Goal: Task Accomplishment & Management: Manage account settings

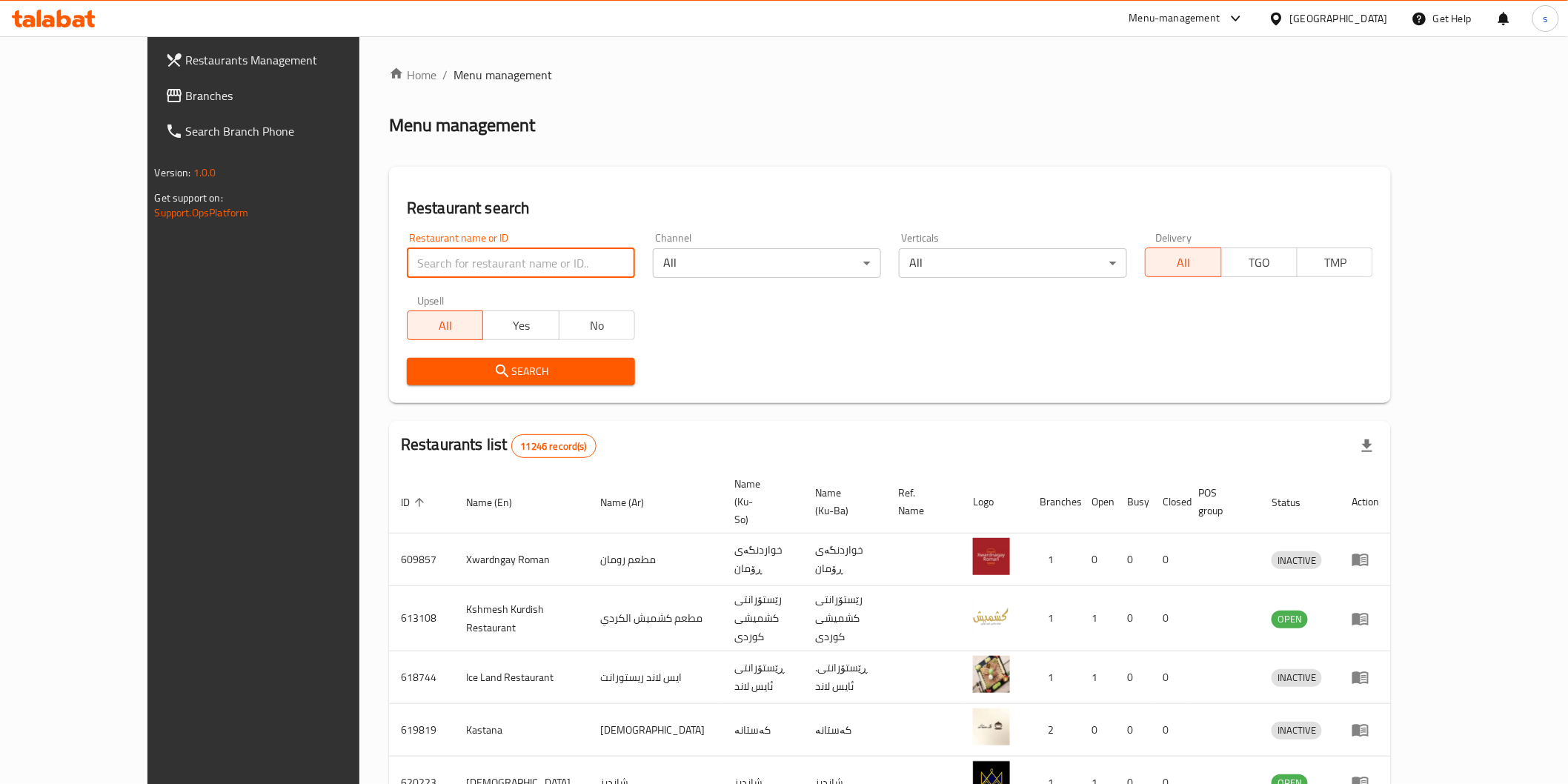
click at [505, 255] on input "search" at bounding box center [520, 263] width 228 height 29
paste input "AL Ruwad Burger"
type input "AL Ruwad Burger"
click button "Search" at bounding box center [520, 371] width 228 height 27
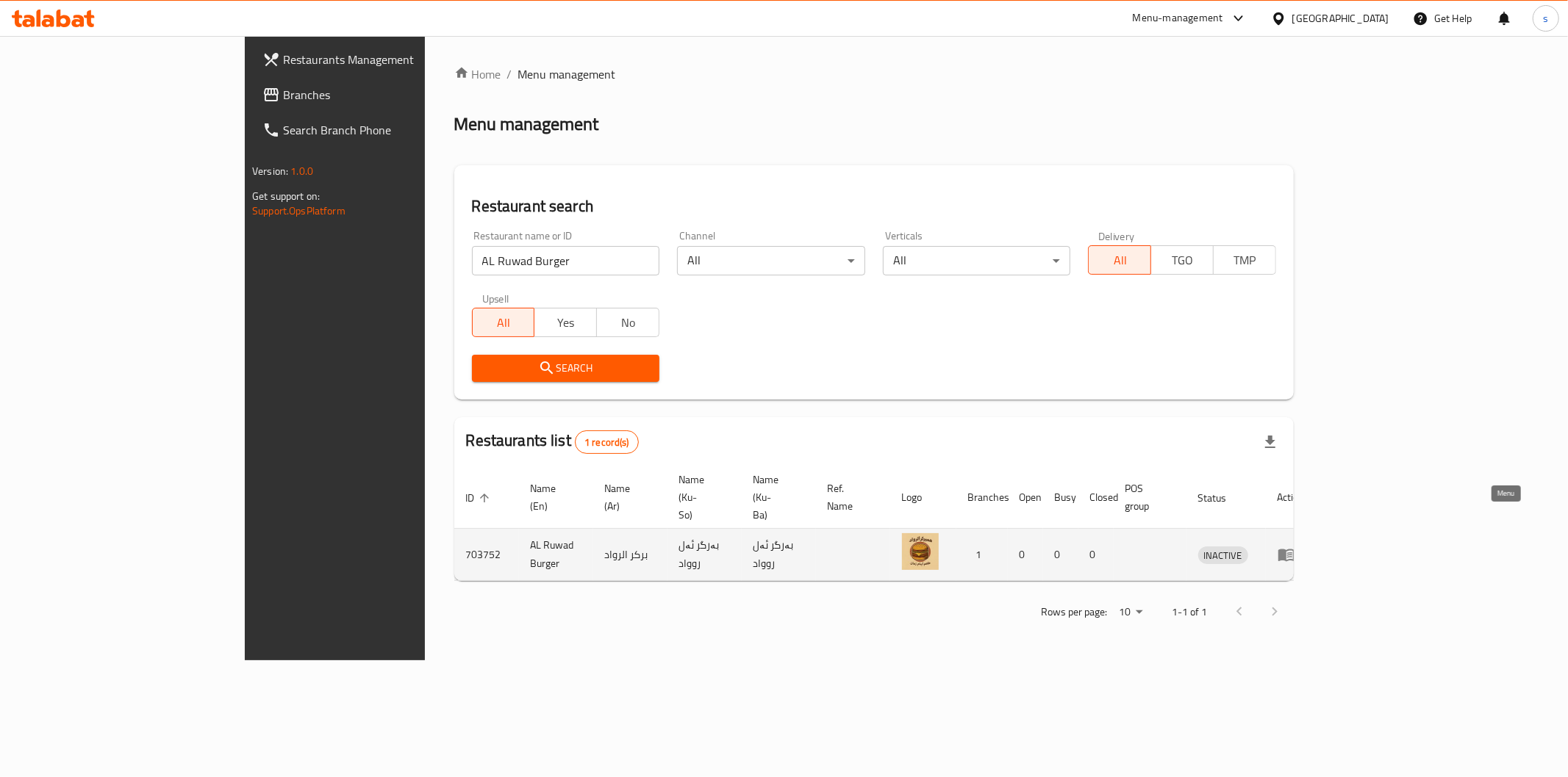
click at [1294, 549] on icon "enhanced table" at bounding box center [1286, 556] width 16 height 12
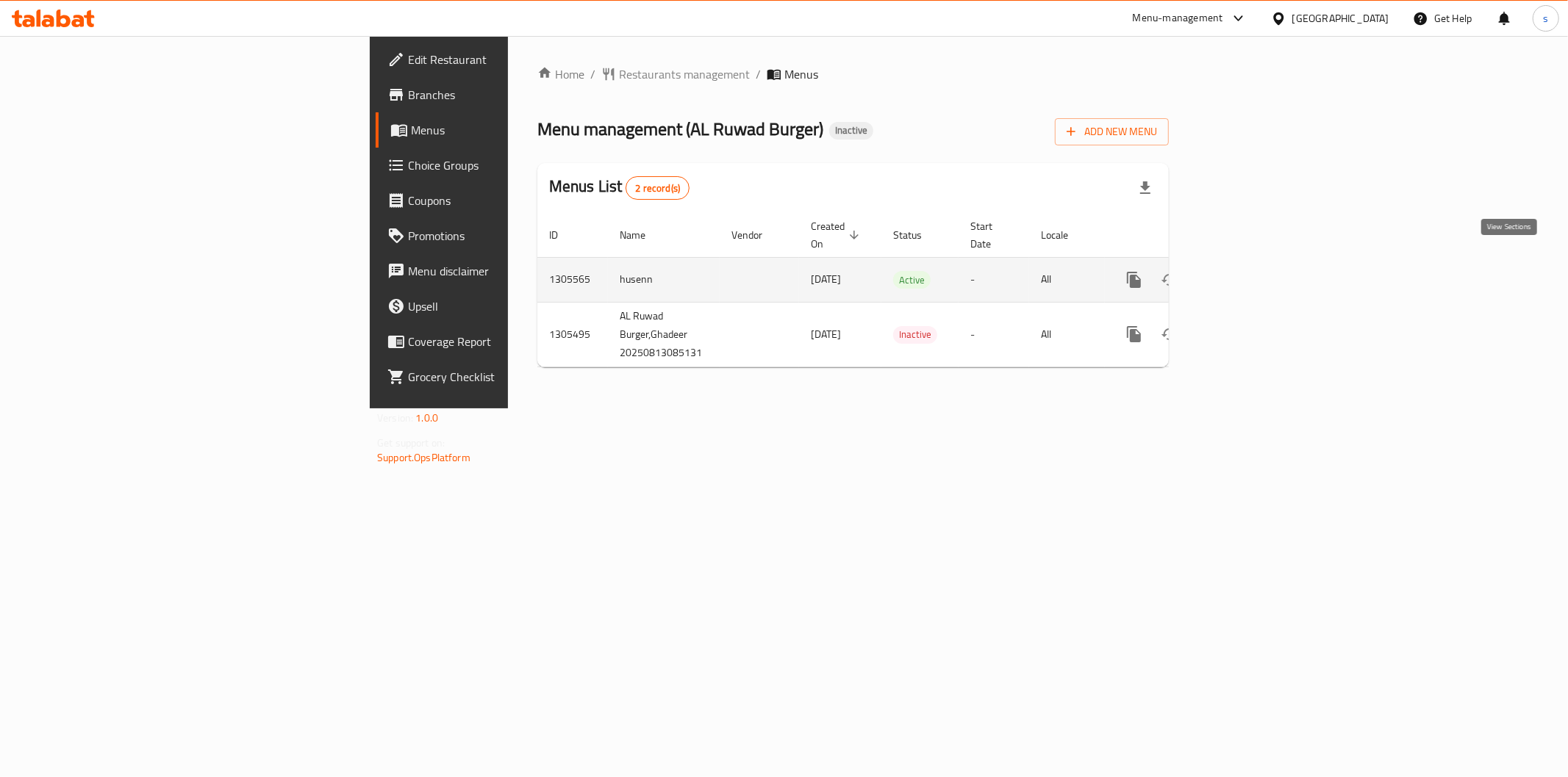
click at [1249, 271] on icon "enhanced table" at bounding box center [1240, 280] width 18 height 18
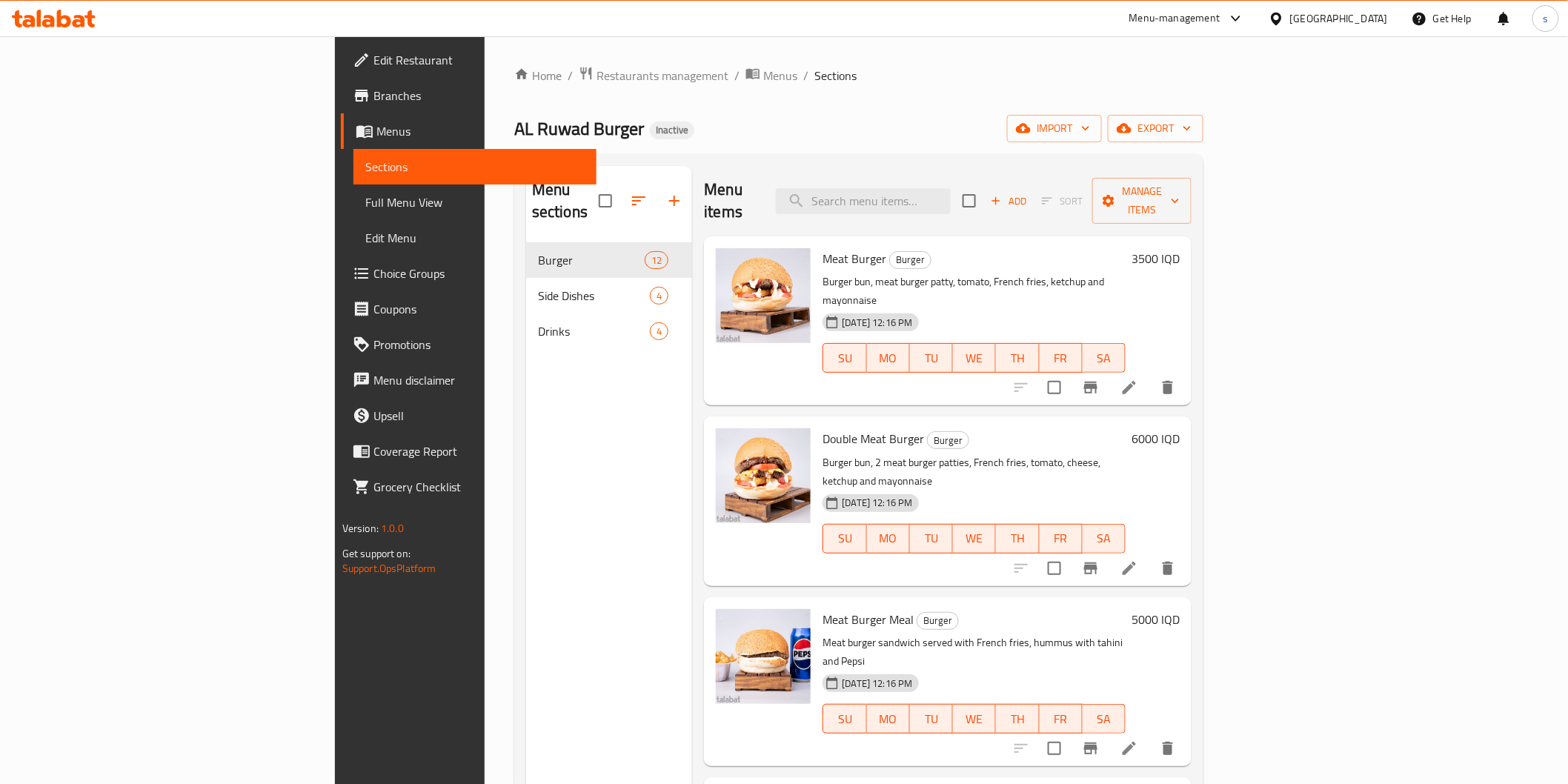
click at [366, 209] on span "Full Menu View" at bounding box center [475, 202] width 219 height 18
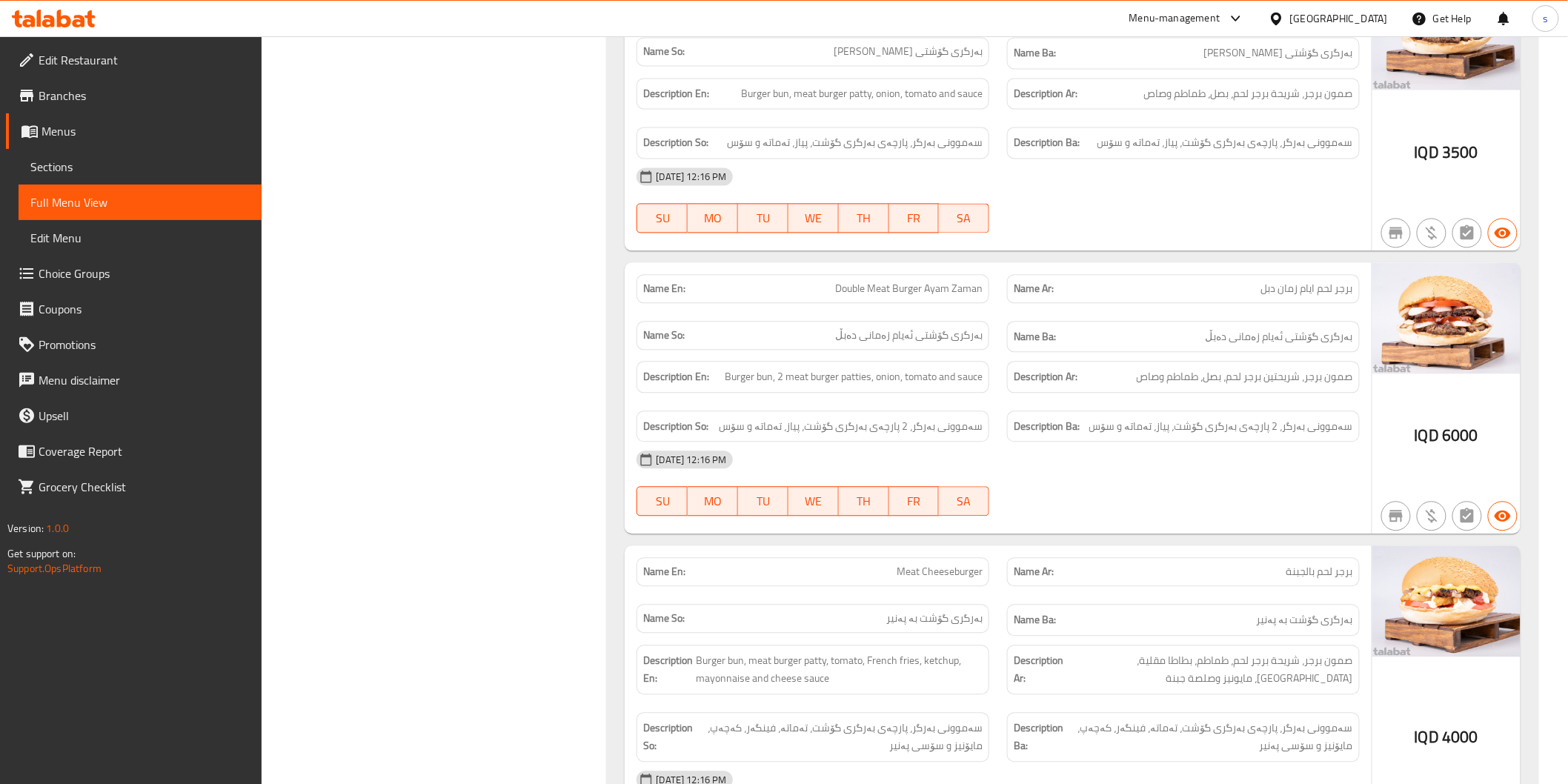
scroll to position [1235, 0]
click at [1007, 421] on div "Description Ba: سەموونی بەرگر، 2 پارچەی بەرگری گۆشت، پیاز، تەماتە و سۆس" at bounding box center [1183, 424] width 352 height 32
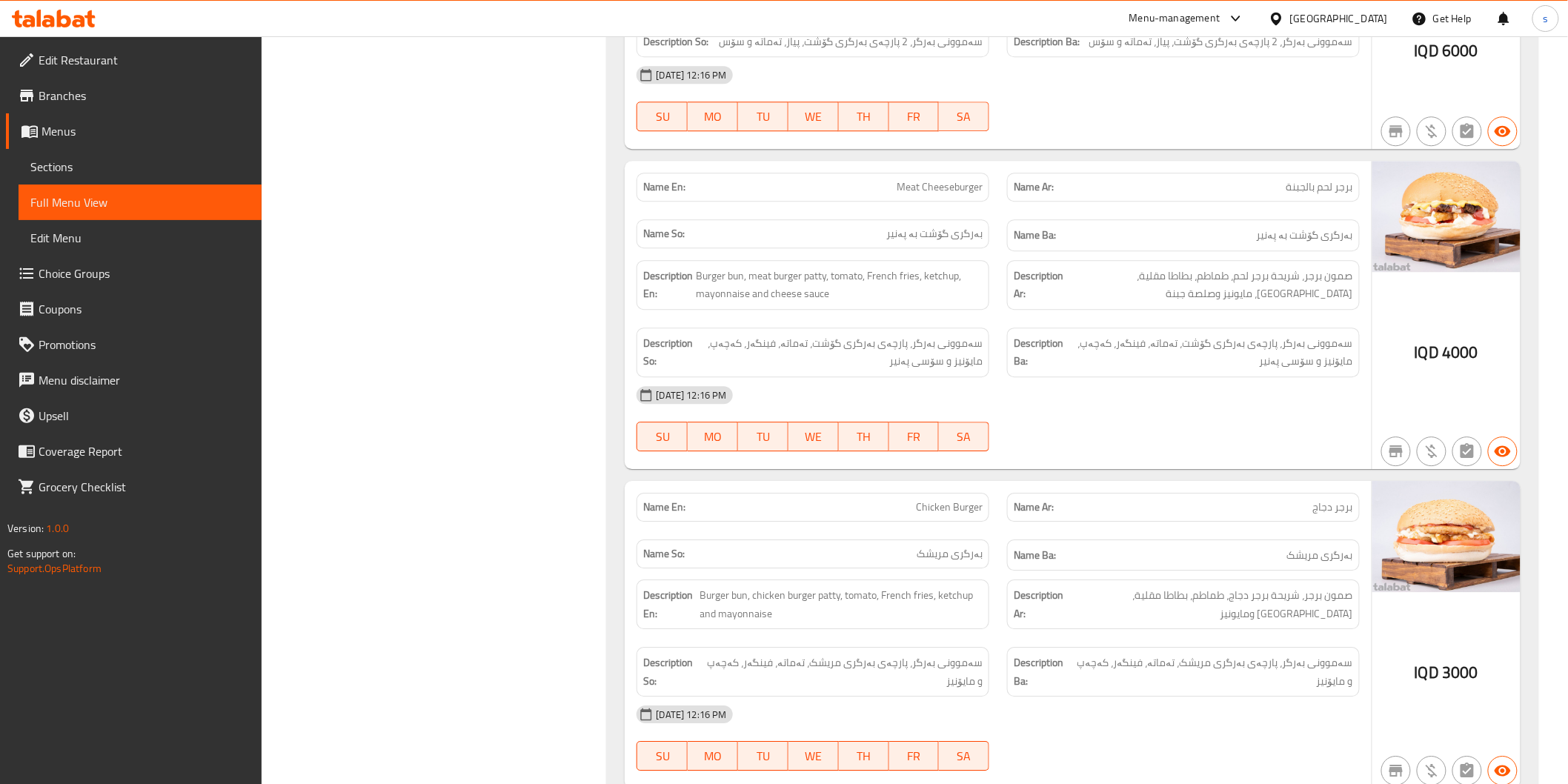
scroll to position [1647, 0]
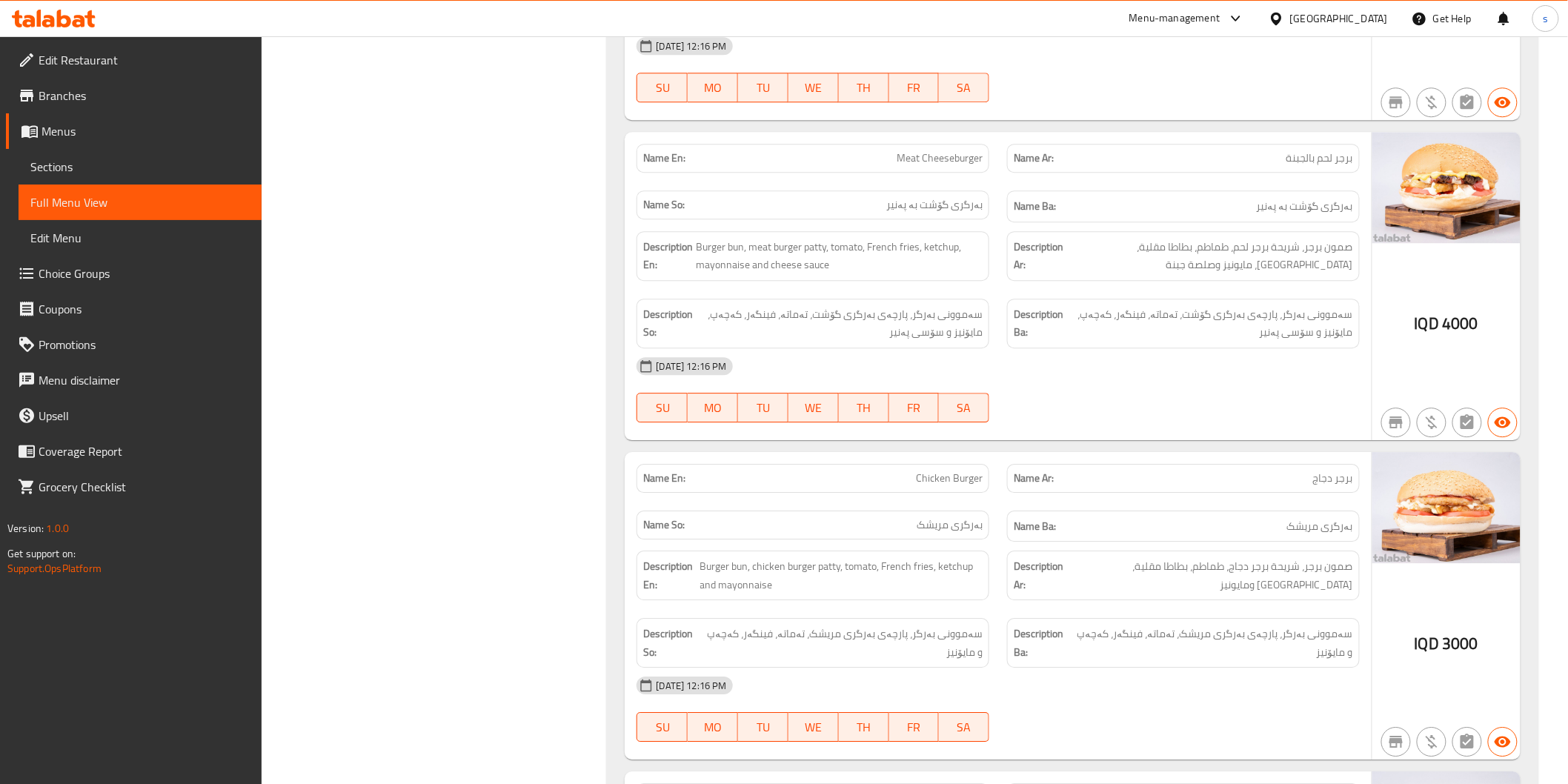
click at [1322, 381] on div "[DATE] 12:16 PM" at bounding box center [998, 366] width 740 height 36
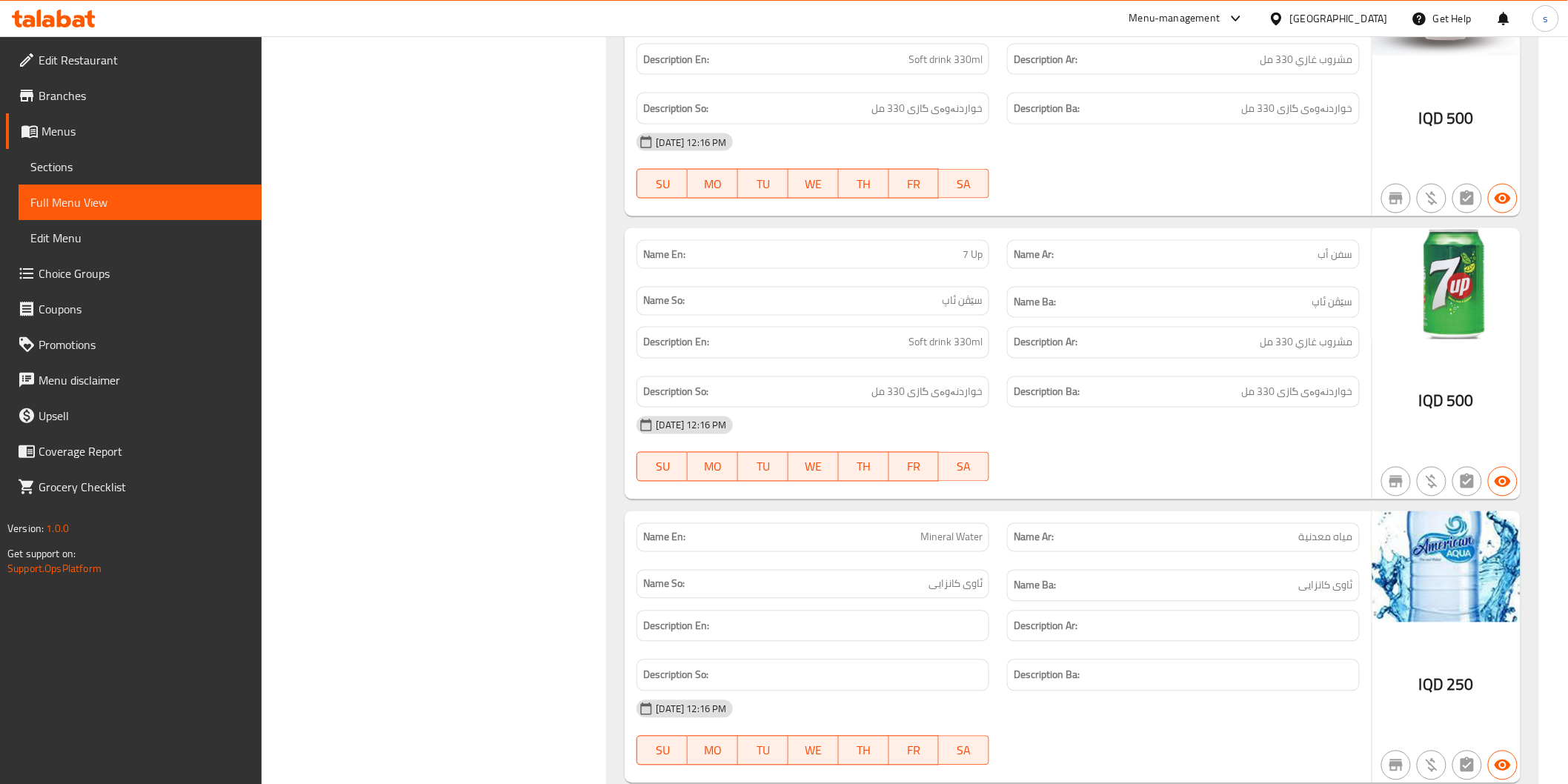
scroll to position [5652, 0]
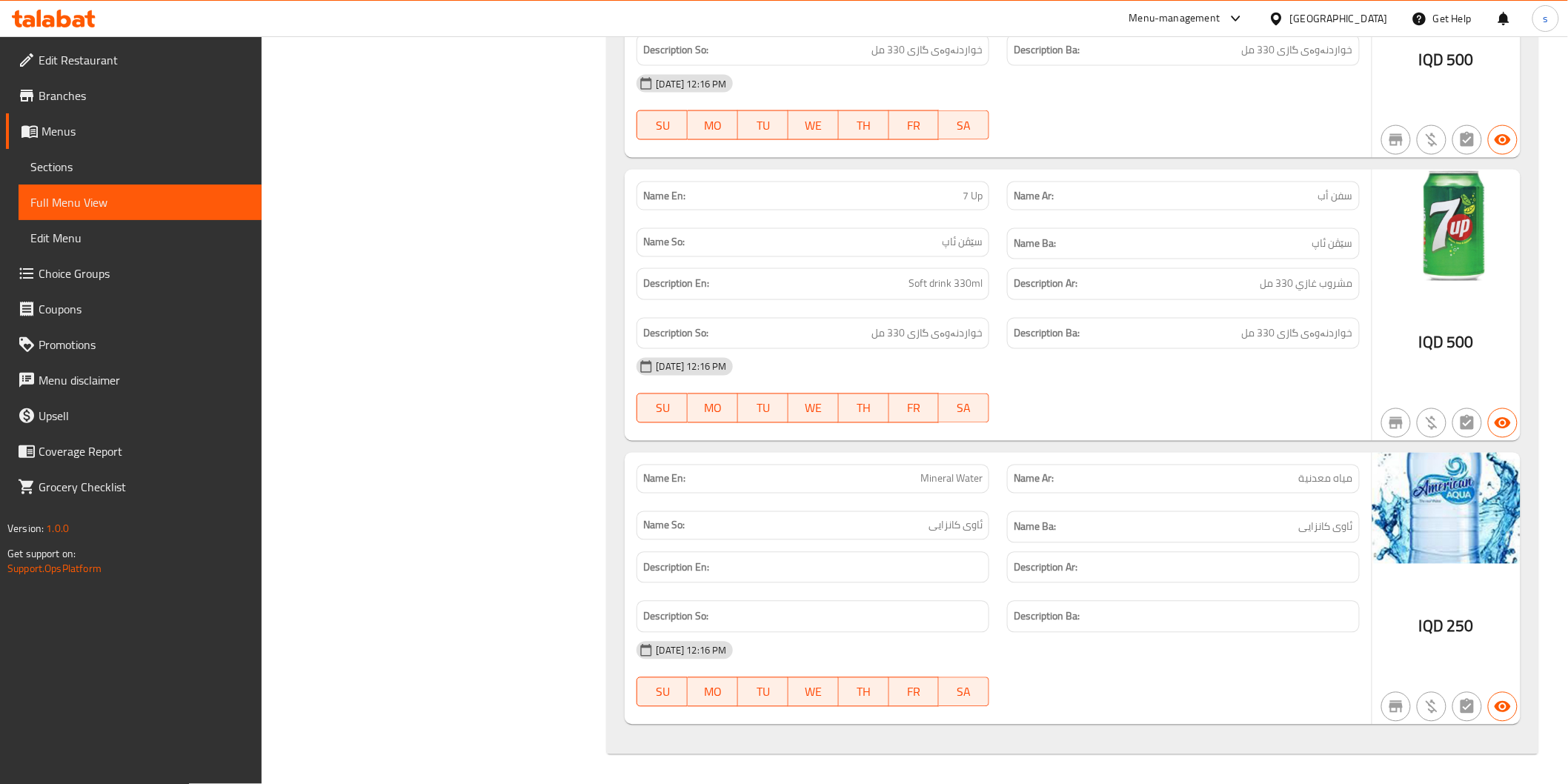
click at [142, 70] on link "Edit Restaurant" at bounding box center [134, 60] width 256 height 36
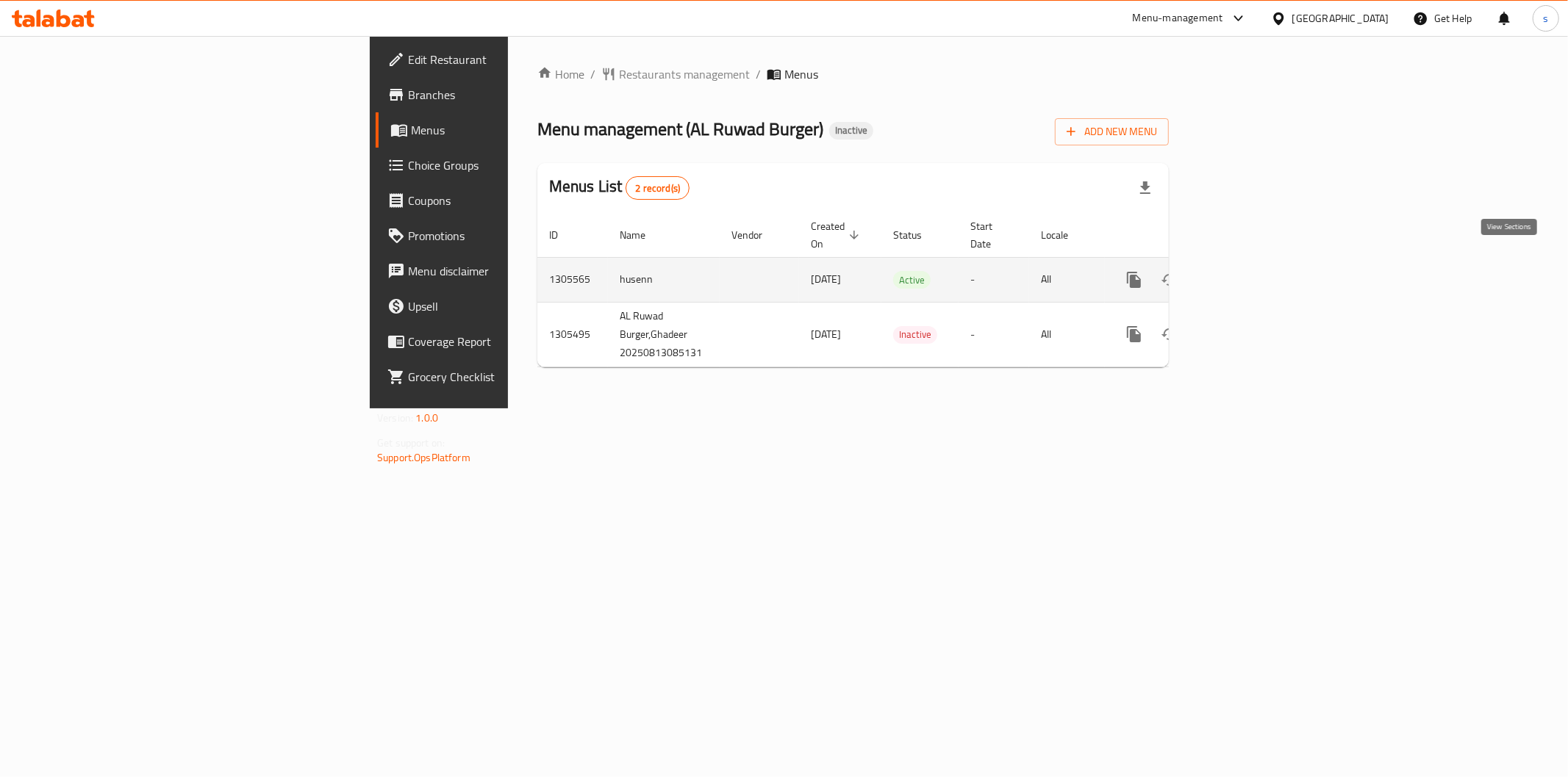
click at [1257, 262] on link "enhanced table" at bounding box center [1240, 280] width 35 height 35
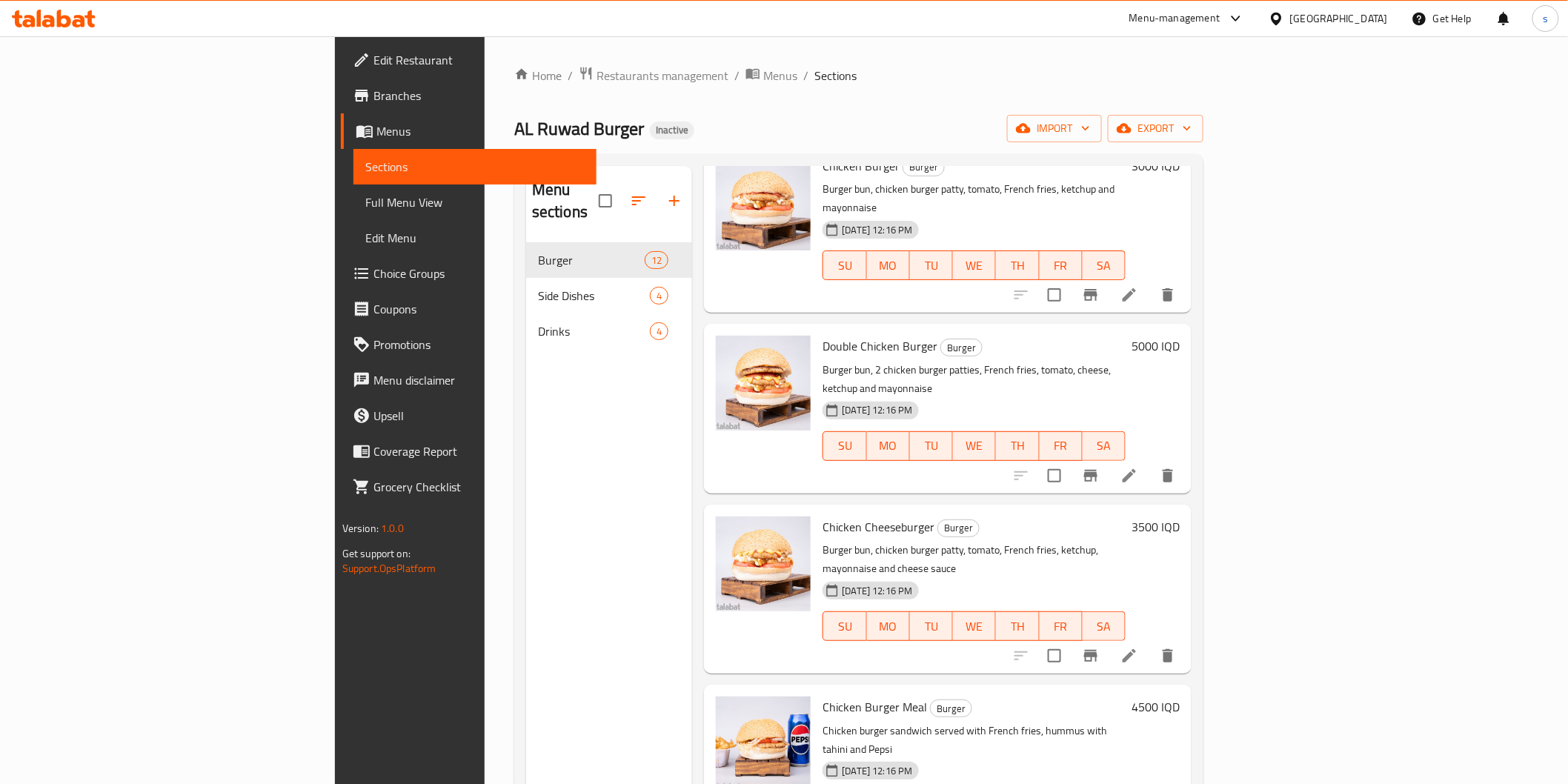
scroll to position [1112, 0]
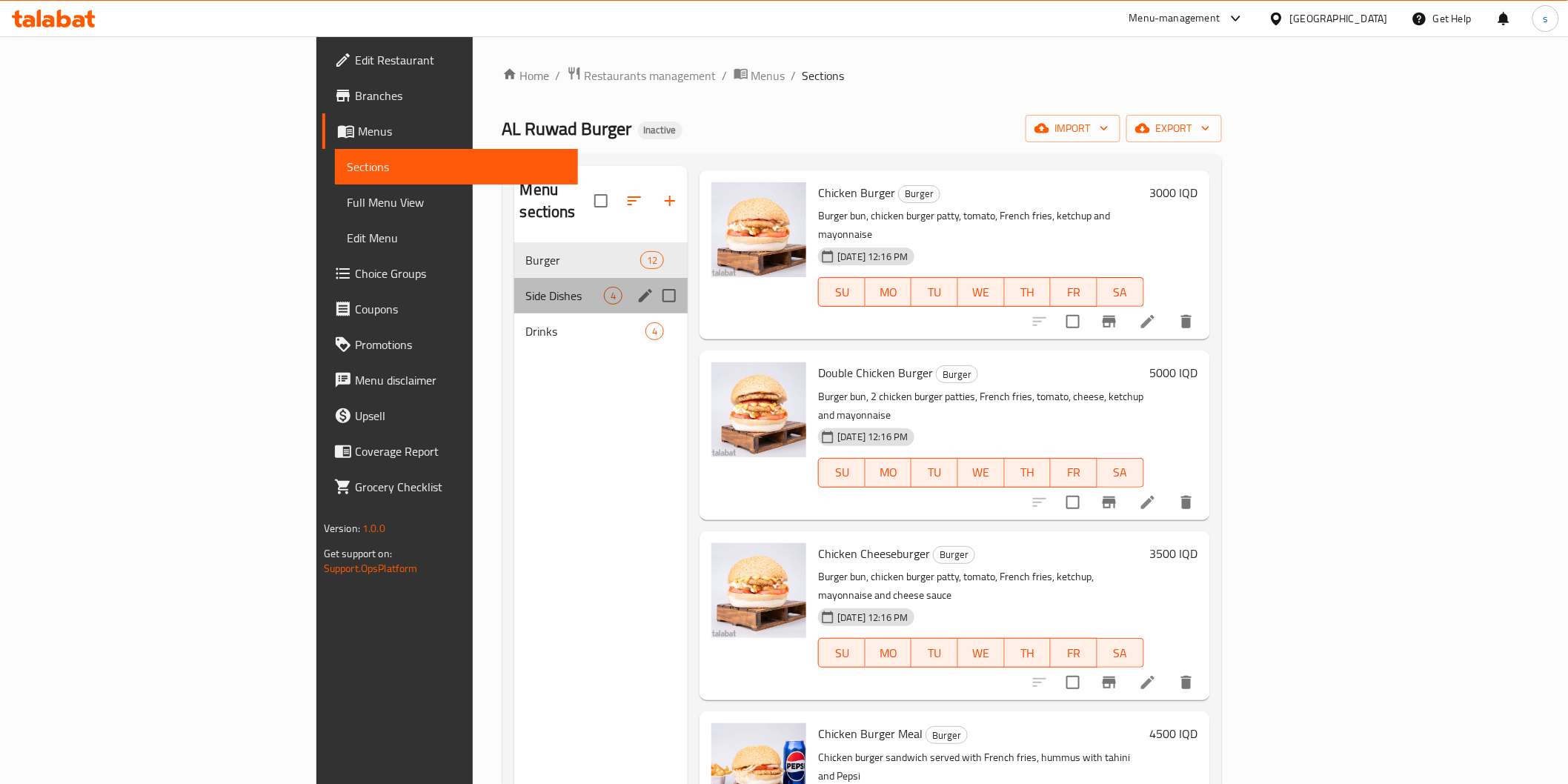
click at [514, 284] on div "Side Dishes 4" at bounding box center [600, 296] width 174 height 36
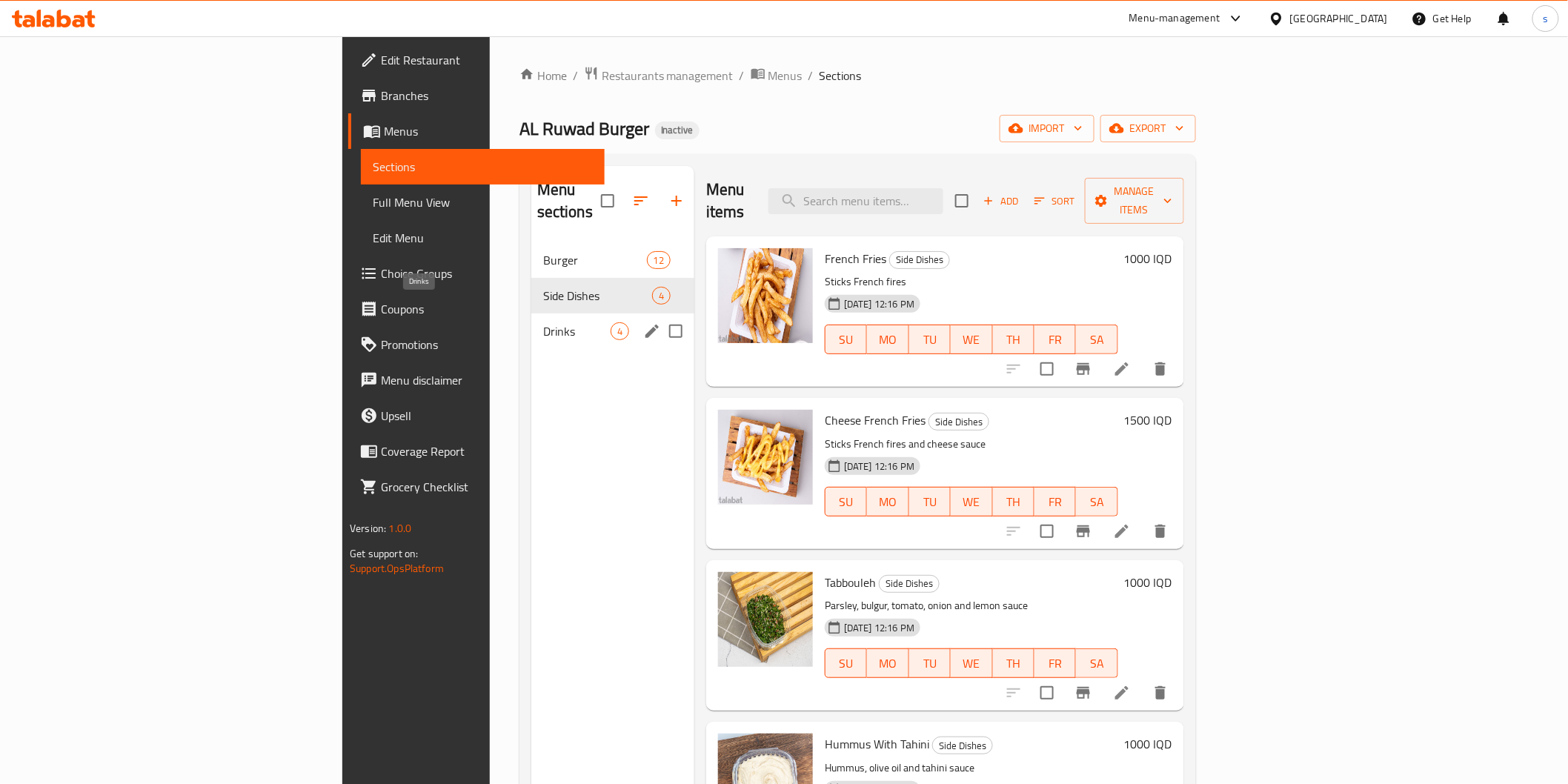
click at [543, 322] on span "Drinks" at bounding box center [577, 331] width 67 height 18
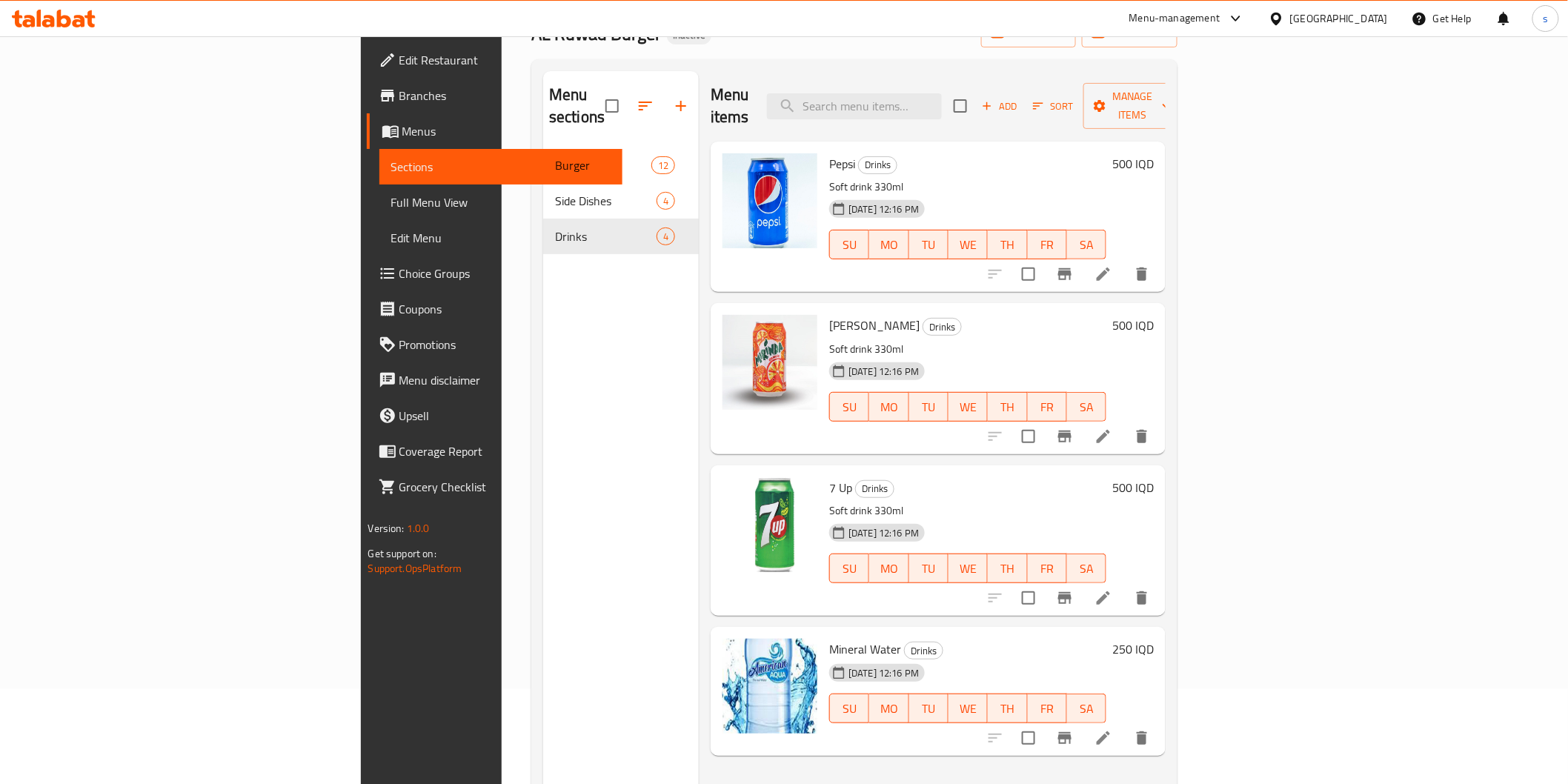
scroll to position [207, 0]
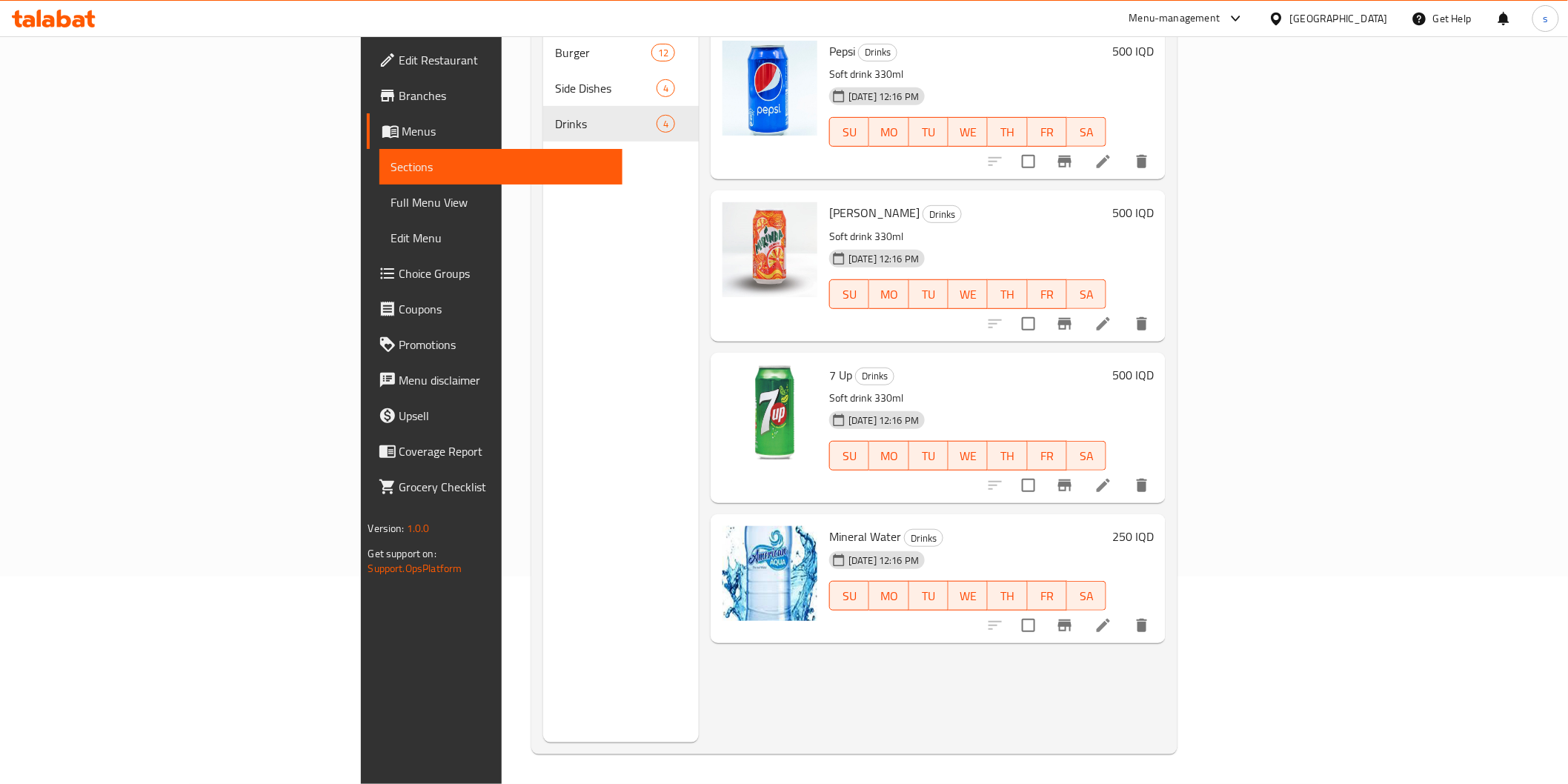
click at [35, 13] on icon at bounding box center [53, 18] width 83 height 18
